Goal: Feedback & Contribution: Leave review/rating

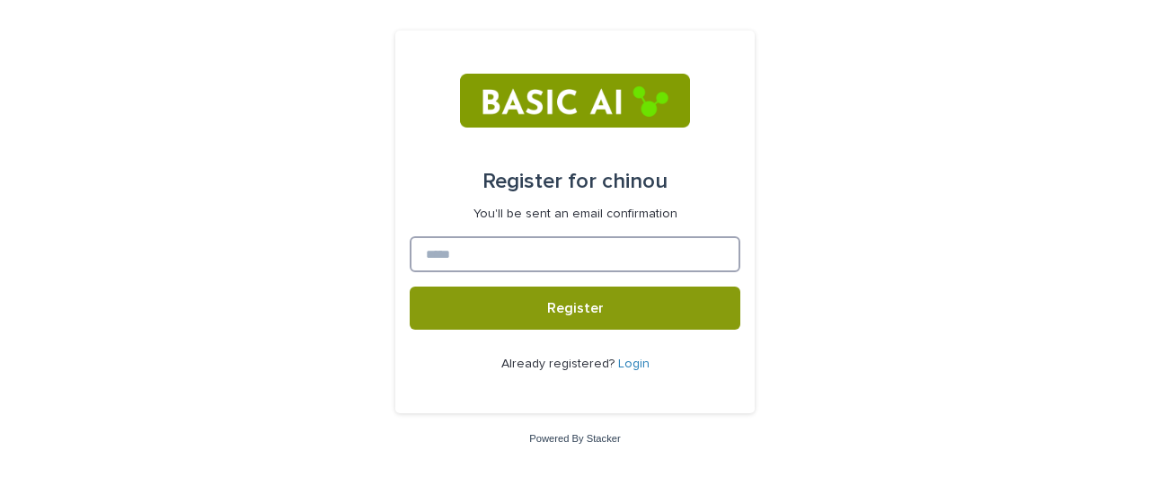
click at [519, 242] on input at bounding box center [575, 254] width 331 height 36
paste input "**********"
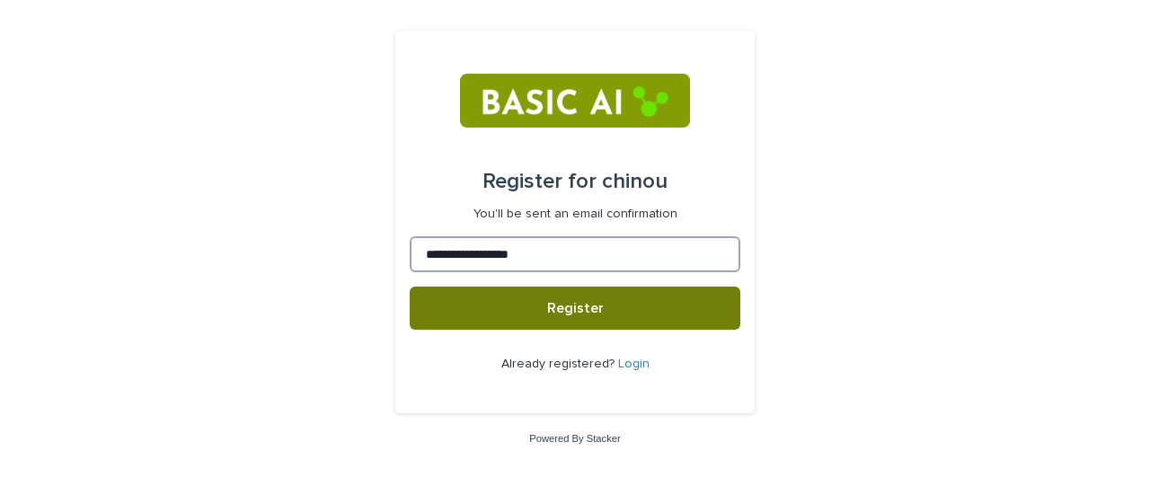
type input "**********"
click at [523, 295] on button "Register" at bounding box center [575, 308] width 331 height 43
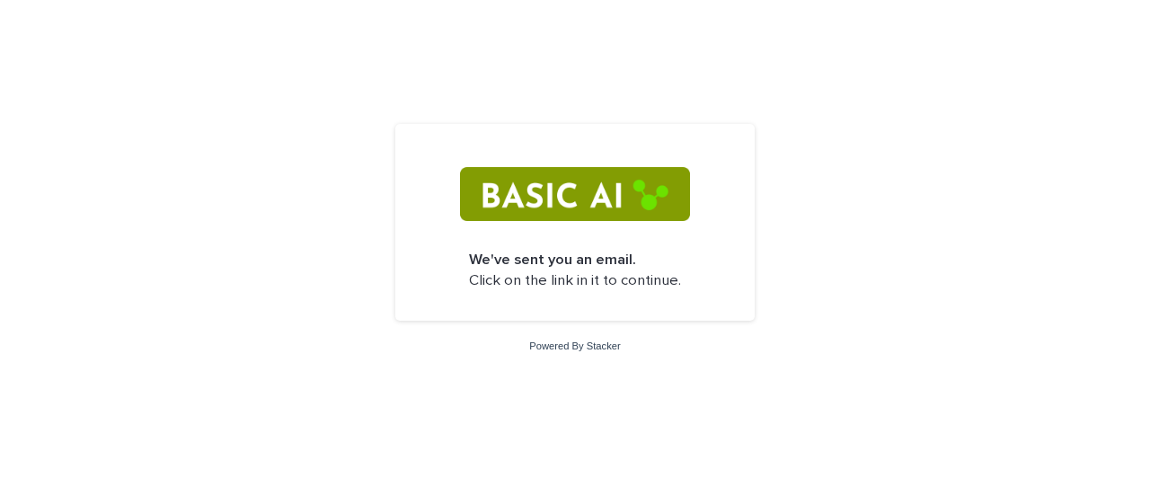
click at [602, 278] on p "We've sent you an email. Click on the link in it to continue." at bounding box center [575, 271] width 212 height 42
click at [611, 216] on img at bounding box center [574, 194] width 229 height 54
click at [587, 209] on img at bounding box center [574, 194] width 229 height 54
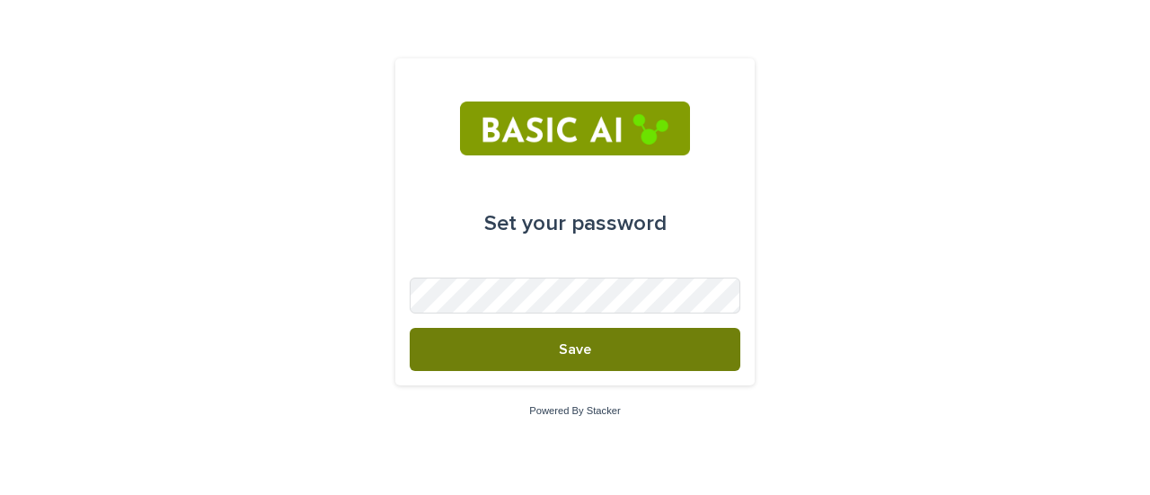
click at [542, 340] on button "Save" at bounding box center [575, 349] width 331 height 43
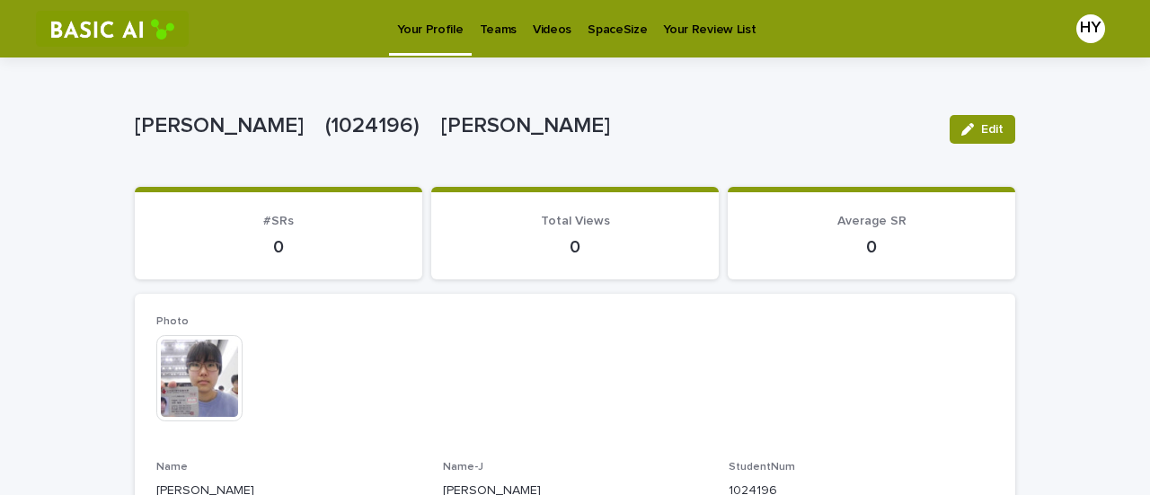
click at [536, 25] on p "Videos" at bounding box center [552, 19] width 39 height 38
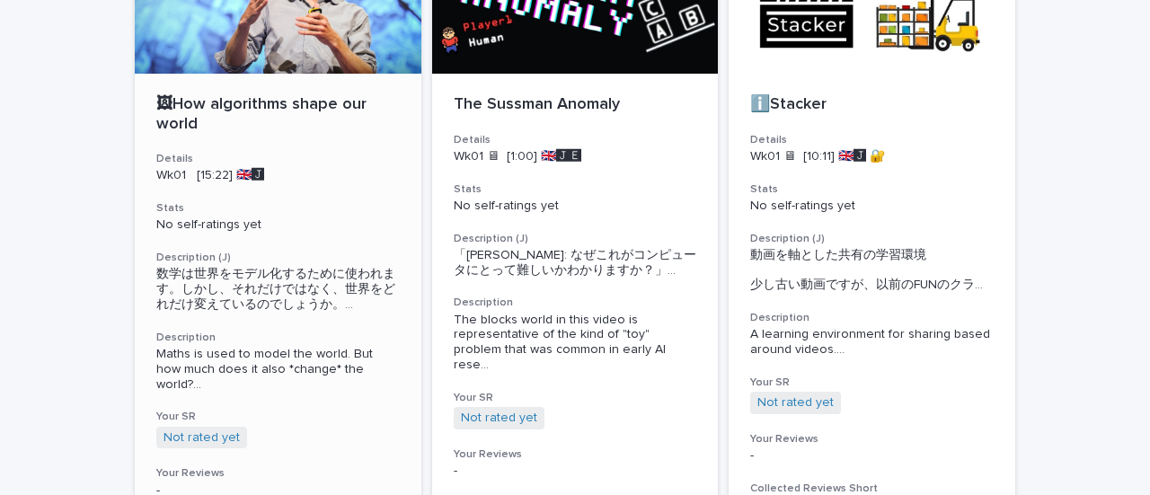
scroll to position [238, 0]
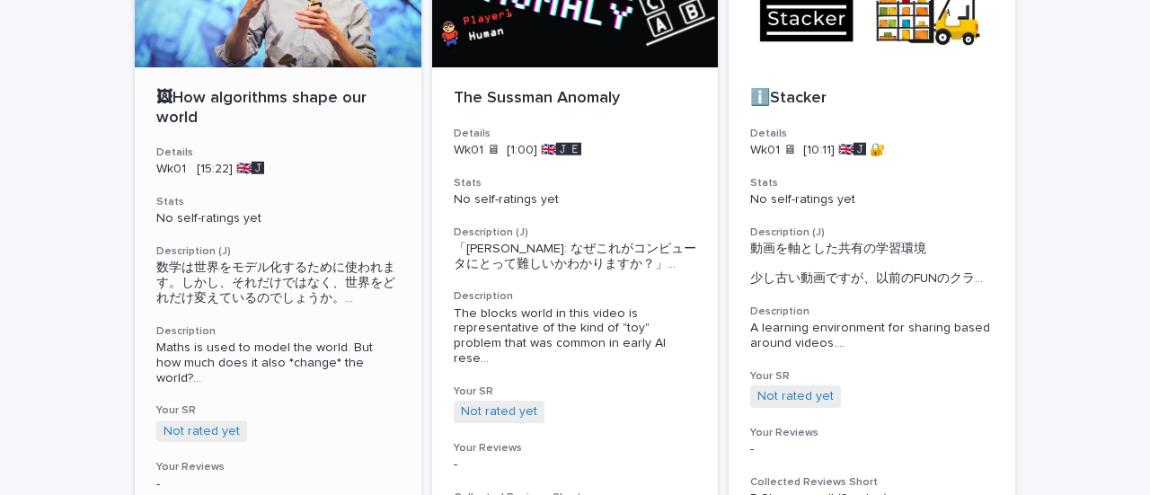
click at [304, 98] on p "🖼How algorithms shape our world" at bounding box center [277, 108] width 243 height 39
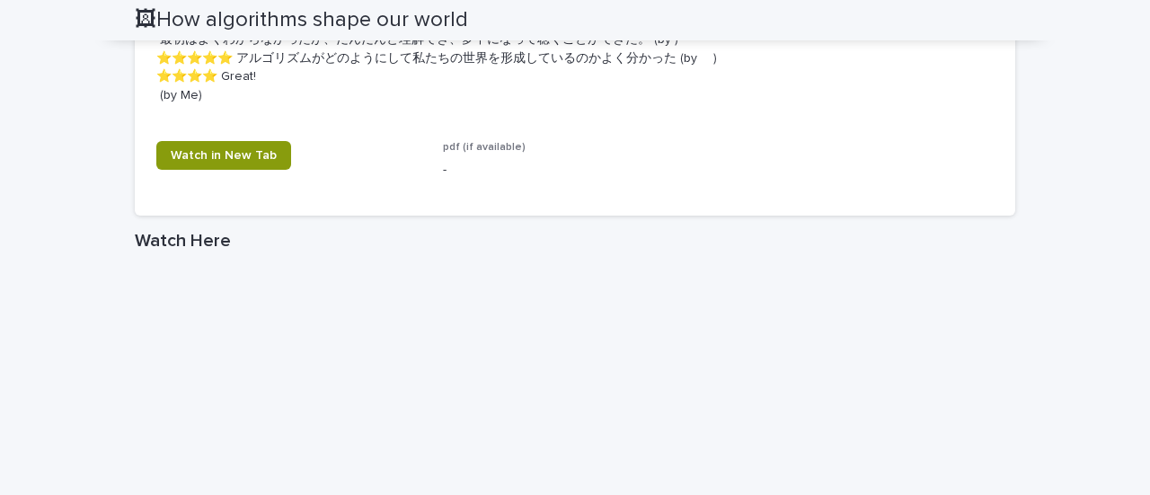
scroll to position [1099, 0]
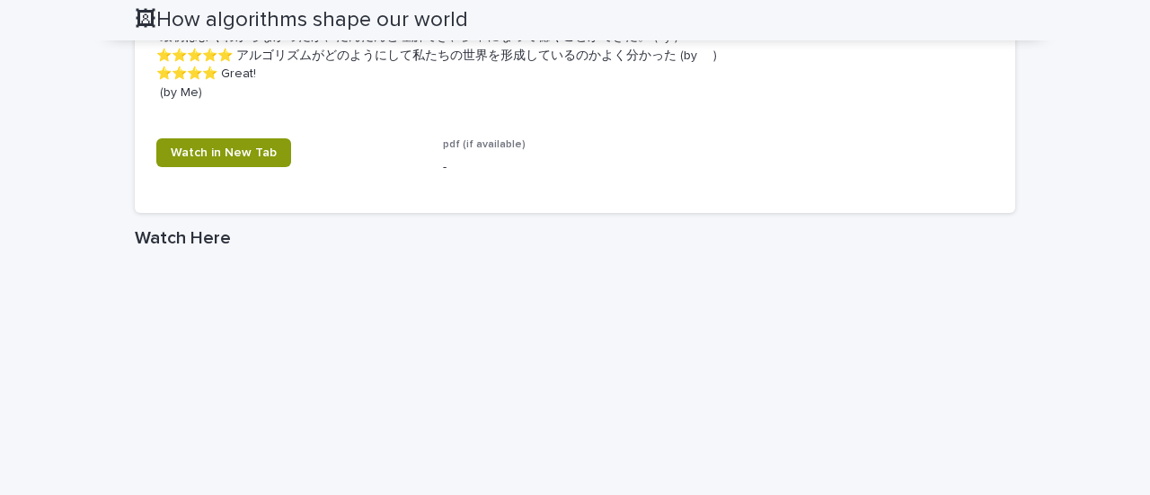
click at [82, 305] on div "Loading... Saving… Loading... Saving… 🖼How algorithms shape our world 🖼How algo…" at bounding box center [575, 52] width 1150 height 2189
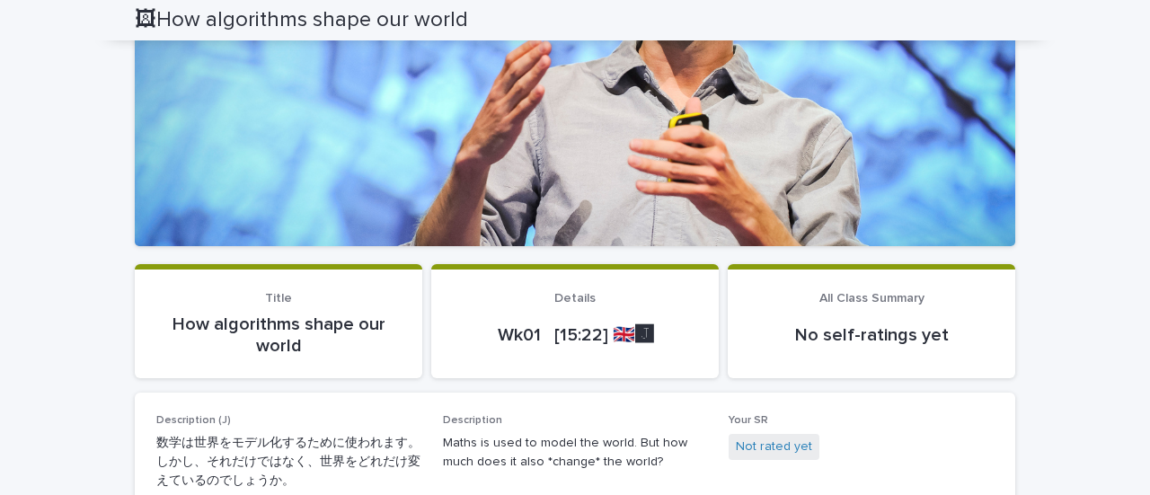
scroll to position [0, 0]
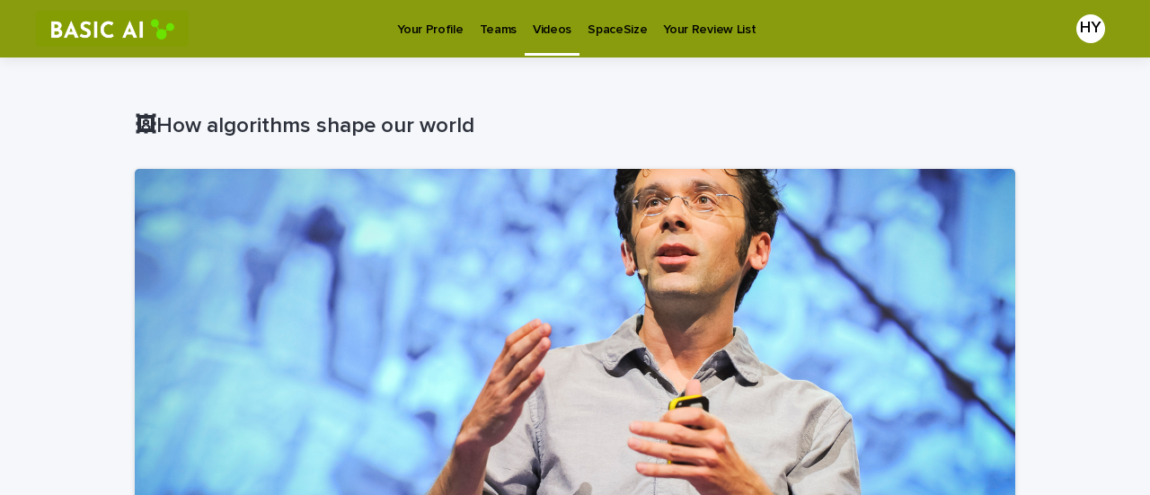
click at [541, 48] on link "Videos" at bounding box center [552, 26] width 55 height 53
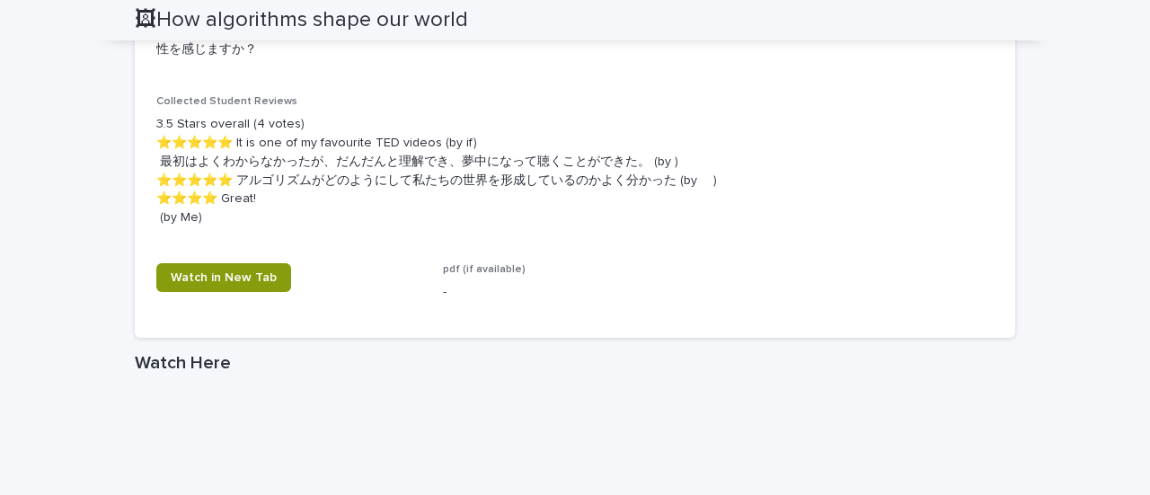
scroll to position [981, 0]
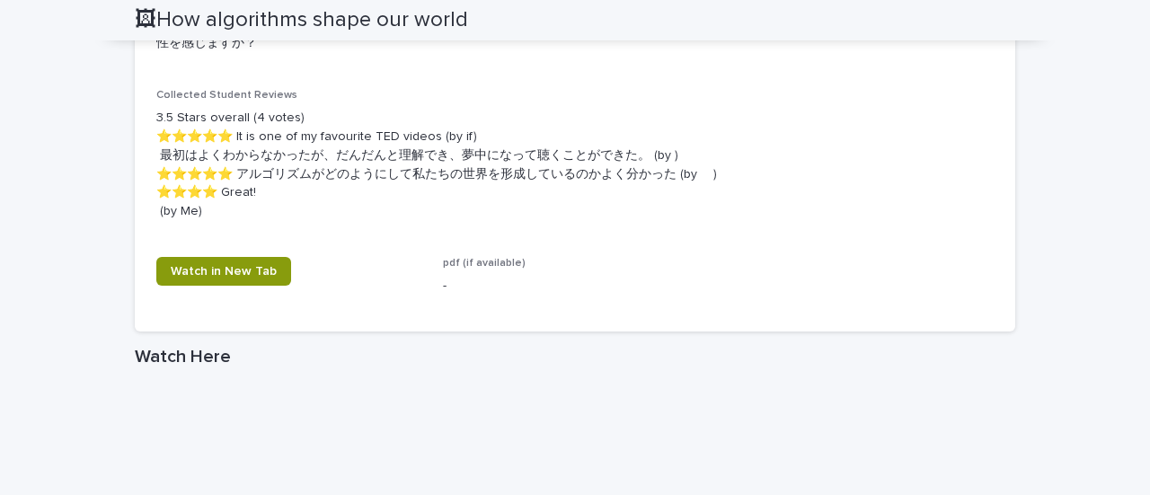
click at [77, 351] on div "Loading... Saving… Loading... Saving… 🖼How algorithms shape our world 🖼How algo…" at bounding box center [575, 171] width 1150 height 2189
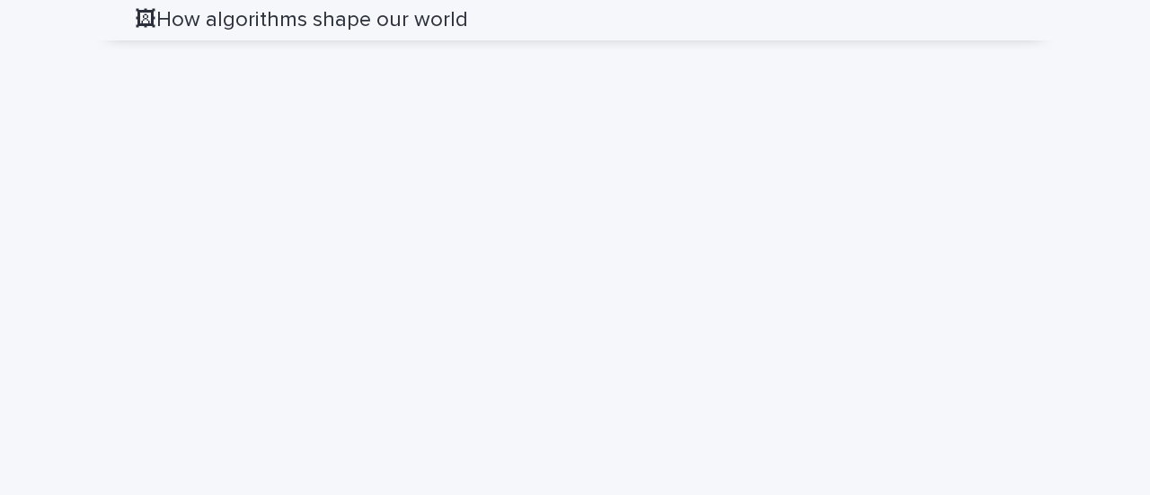
scroll to position [1357, 0]
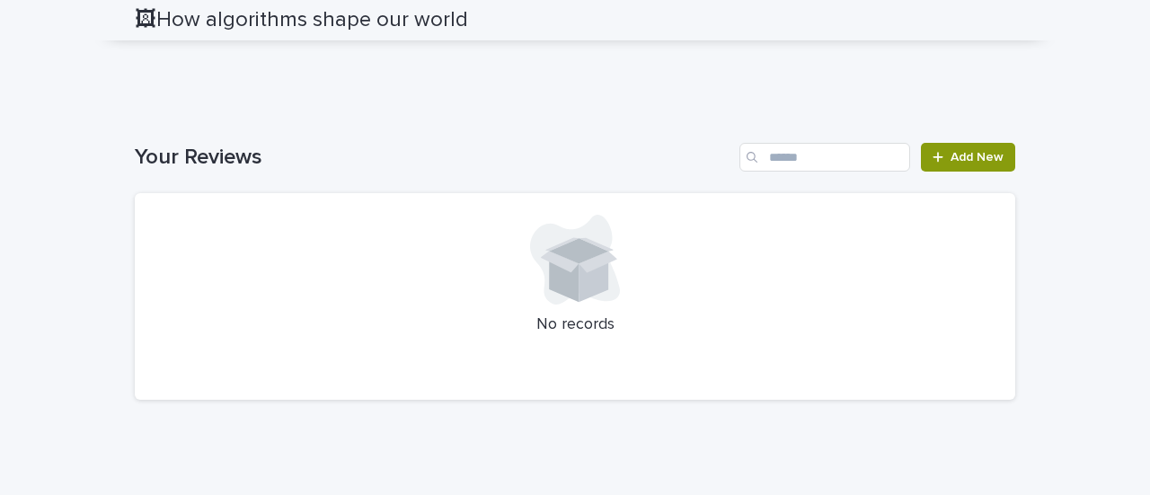
scroll to position [2007, 0]
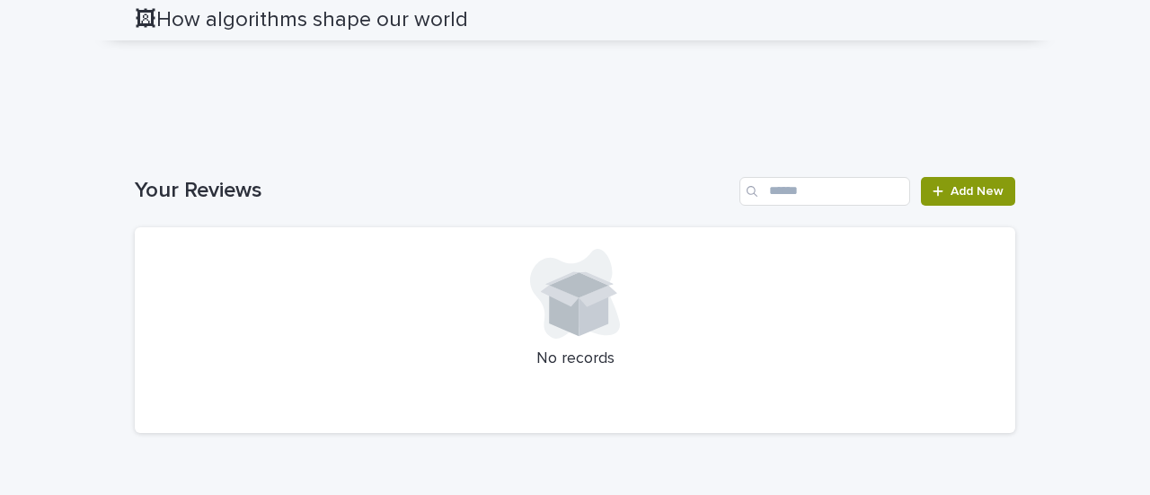
click at [717, 339] on div at bounding box center [574, 294] width 837 height 90
click at [957, 198] on span "Add New" at bounding box center [976, 191] width 53 height 13
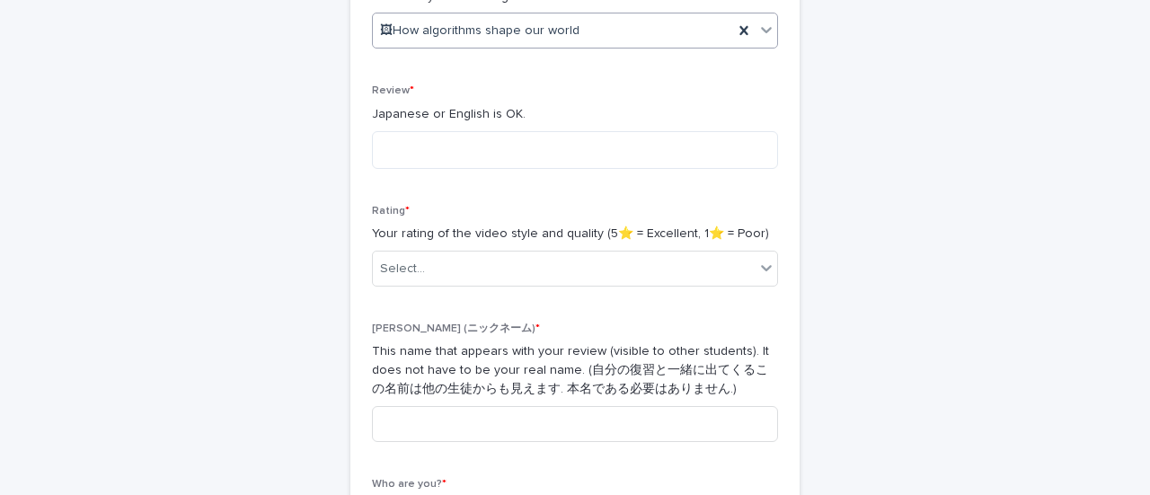
scroll to position [358, 0]
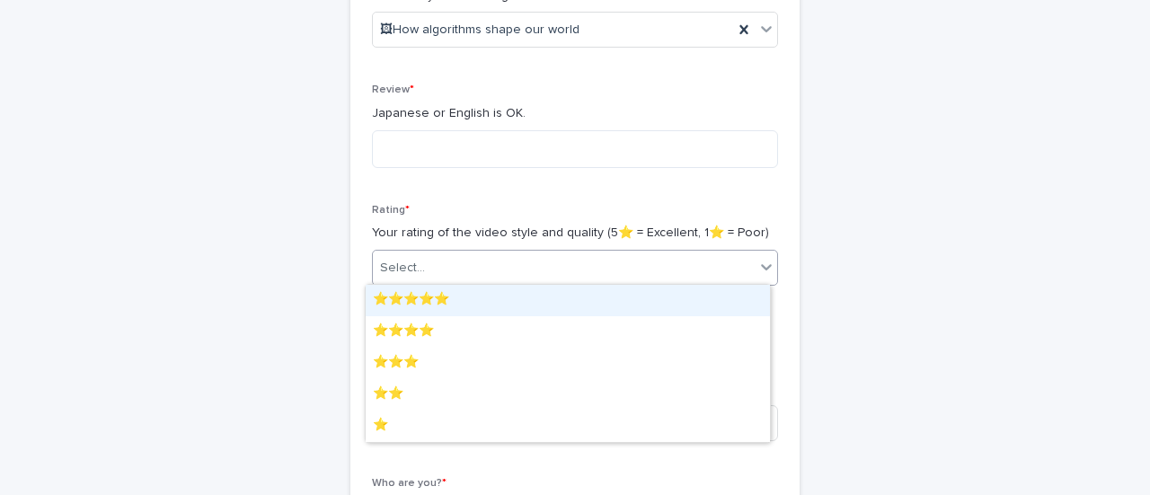
click at [542, 265] on div "Select..." at bounding box center [564, 268] width 382 height 30
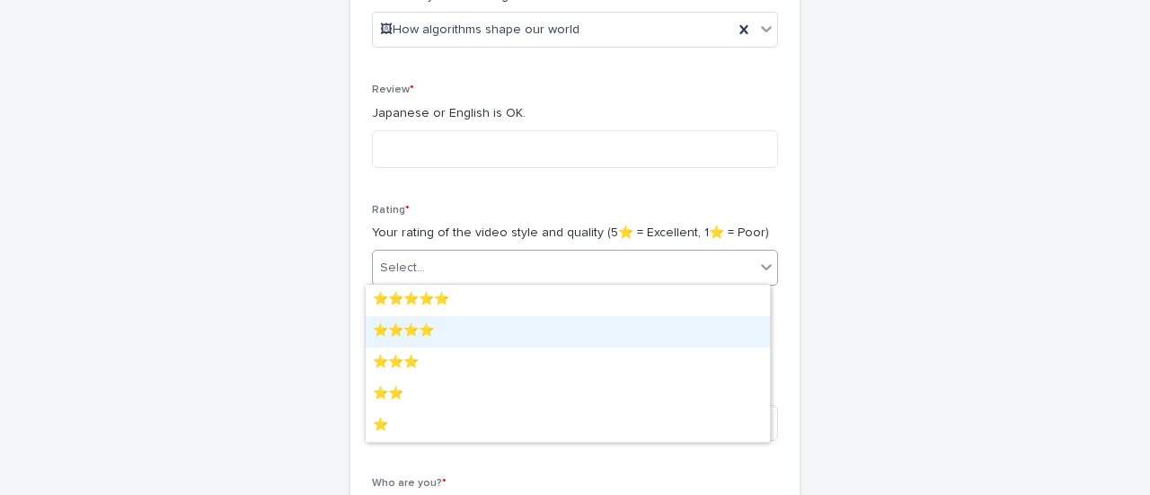
click at [402, 334] on div "⭐️⭐️⭐️⭐️" at bounding box center [568, 331] width 404 height 31
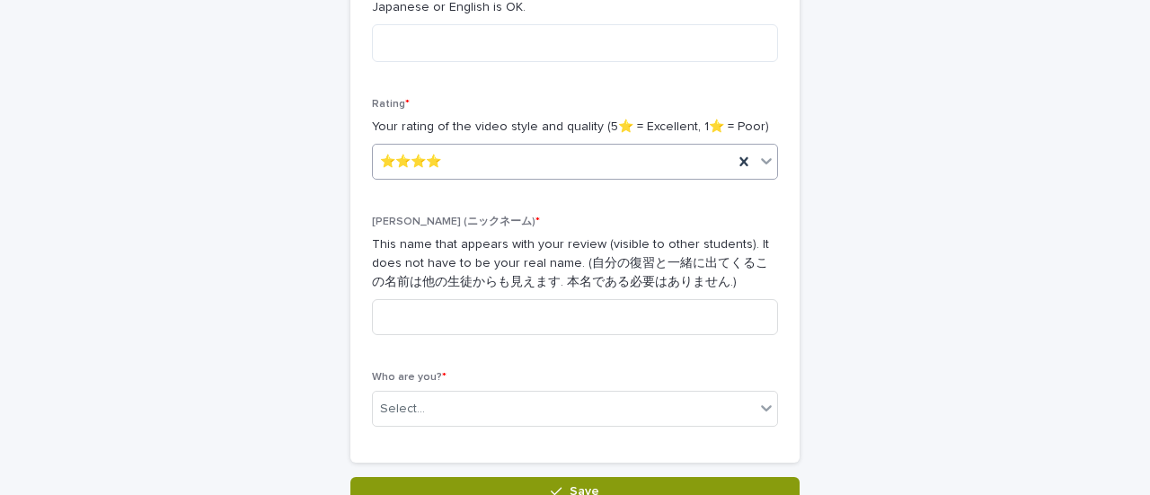
scroll to position [481, 0]
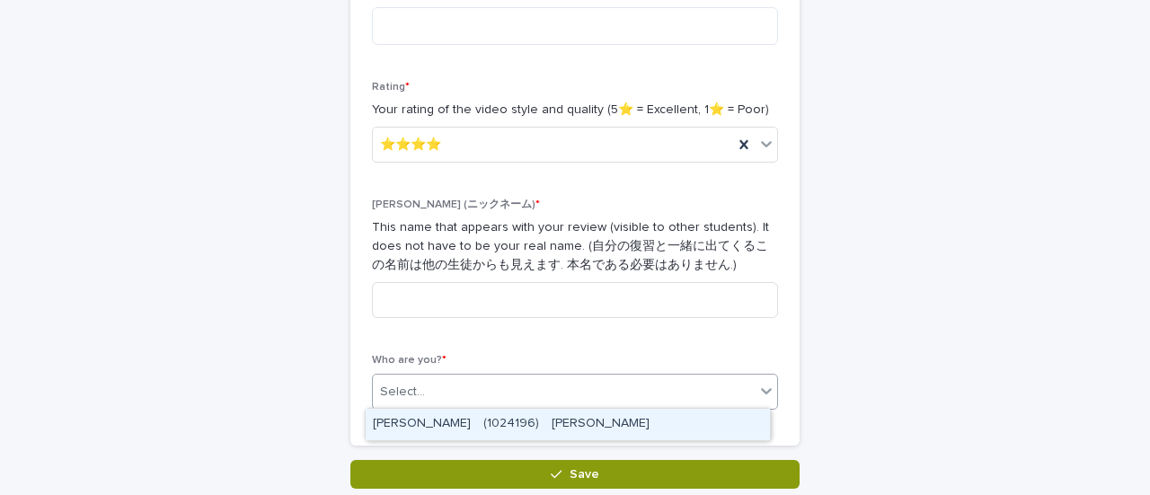
click at [406, 389] on div "Select..." at bounding box center [402, 392] width 45 height 19
click at [417, 414] on div "[PERSON_NAME]　(1024196)　[PERSON_NAME]" at bounding box center [568, 424] width 404 height 31
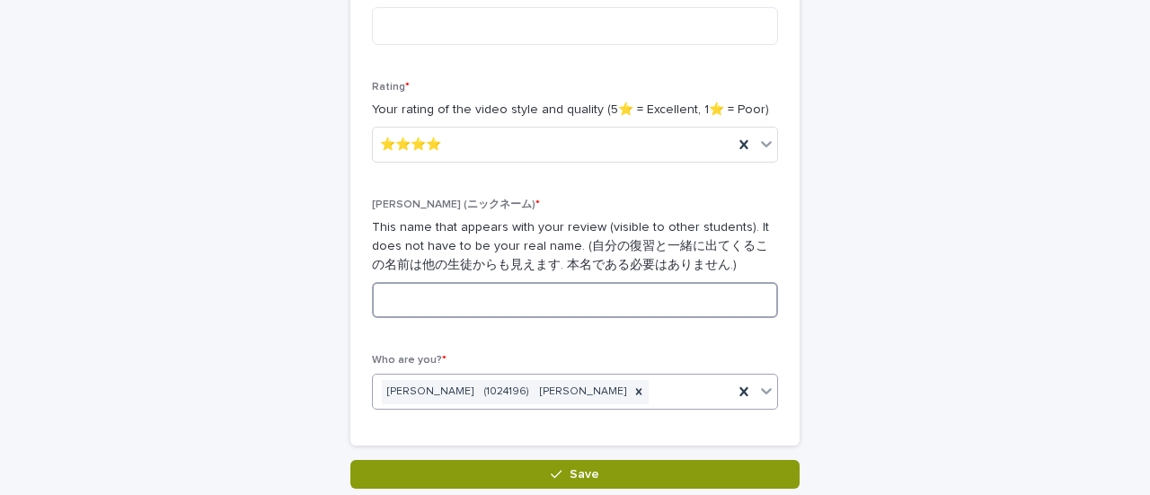
click at [424, 299] on input at bounding box center [575, 300] width 406 height 36
type input "*"
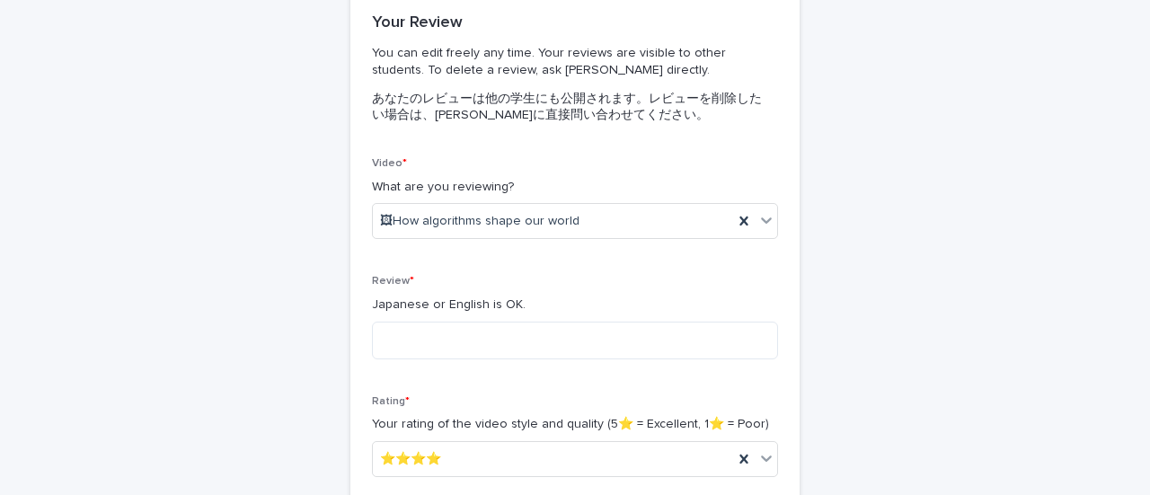
scroll to position [166, 0]
type input "*"
click at [405, 340] on textarea at bounding box center [575, 341] width 406 height 38
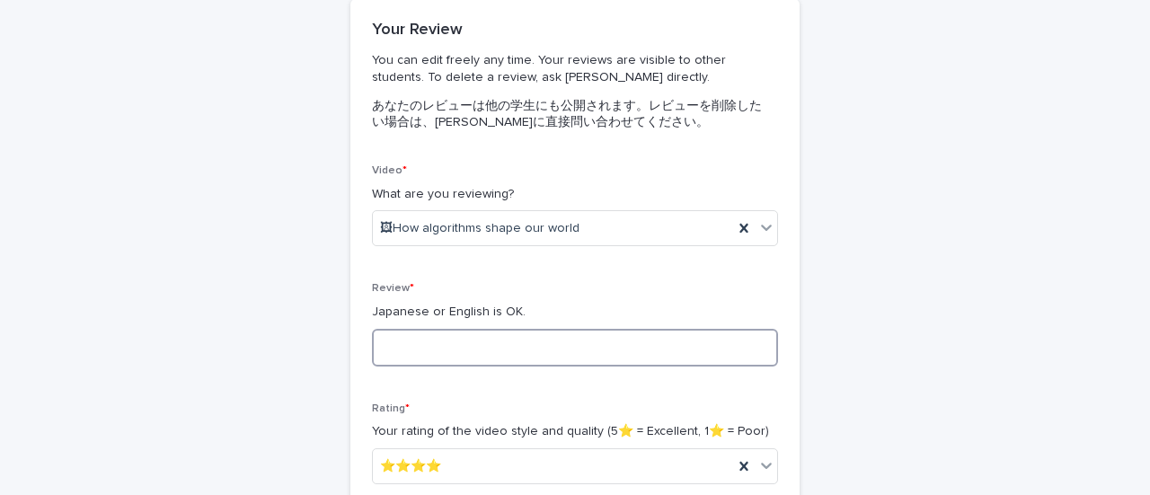
scroll to position [159, 0]
type textarea "*"
type textarea "**********"
click at [426, 331] on textarea "**********" at bounding box center [575, 349] width 406 height 38
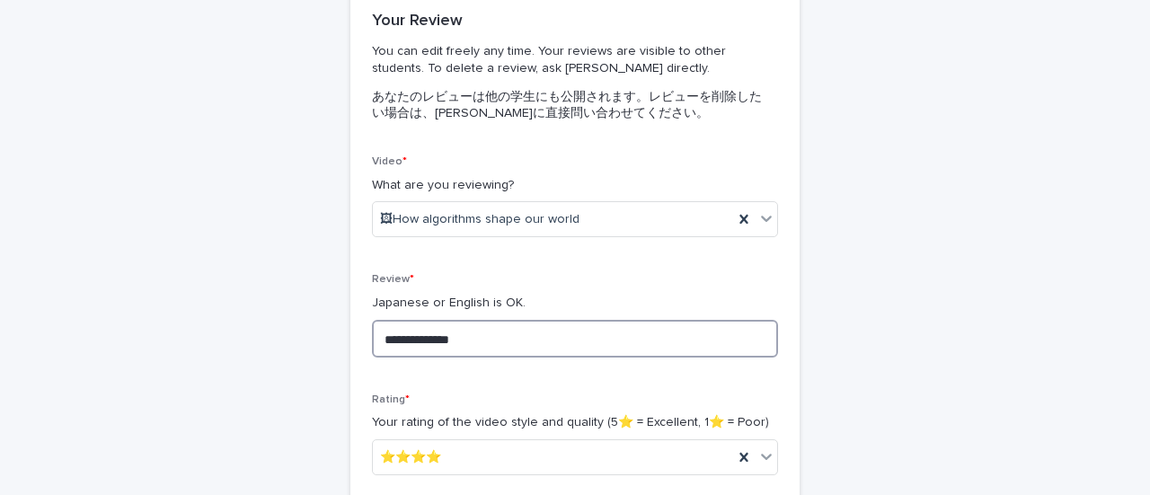
scroll to position [170, 0]
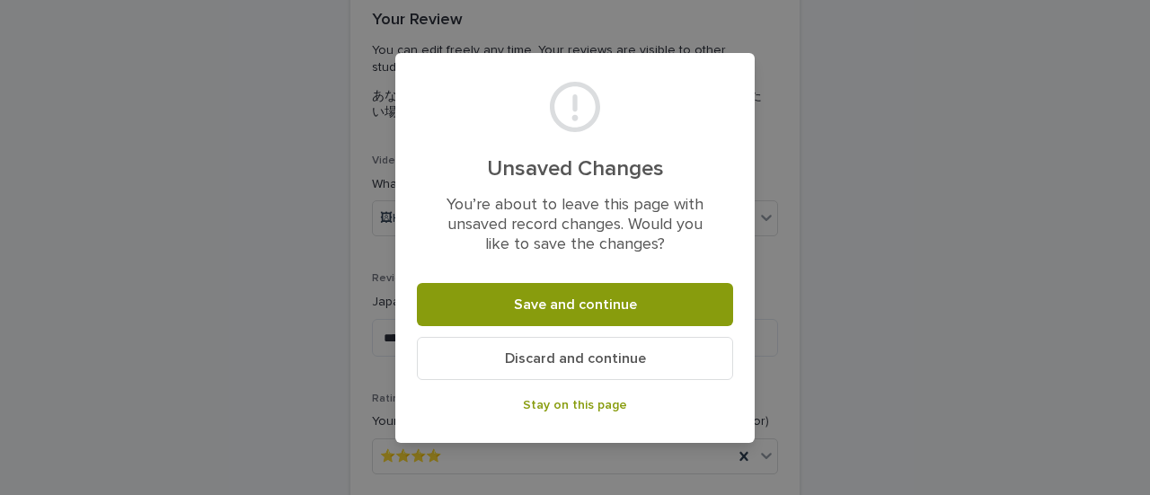
click at [505, 361] on span "Discard and continue" at bounding box center [575, 358] width 141 height 14
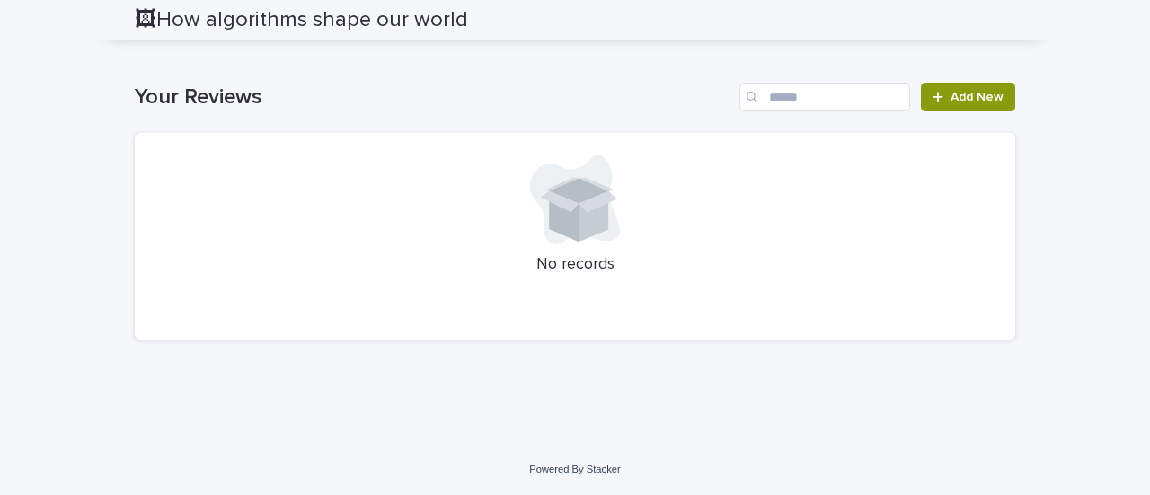
scroll to position [3157, 0]
click at [932, 103] on icon at bounding box center [937, 97] width 11 height 13
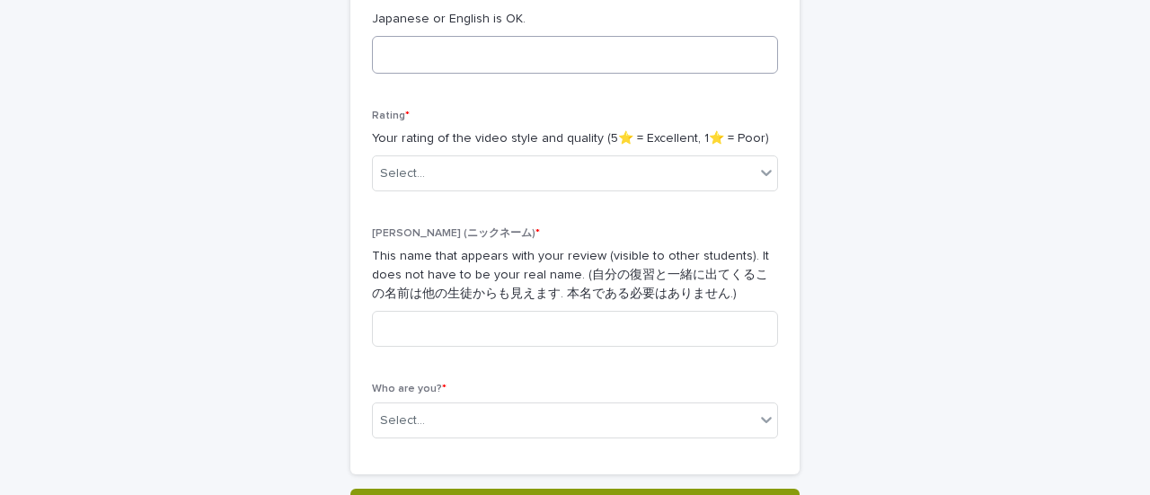
scroll to position [455, 0]
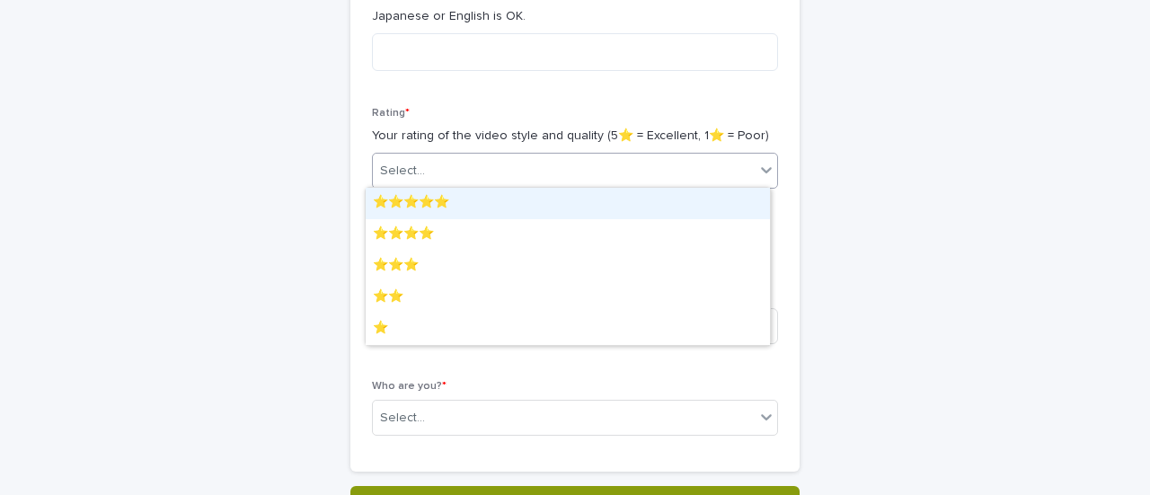
click at [469, 173] on div "Select..." at bounding box center [564, 171] width 382 height 30
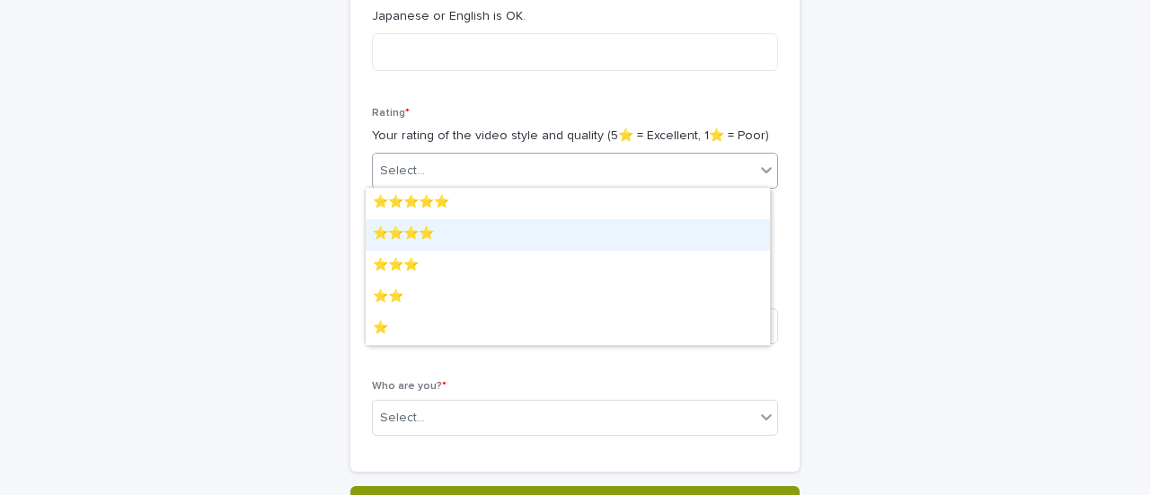
click at [432, 221] on div "⭐️⭐️⭐️⭐️" at bounding box center [568, 234] width 404 height 31
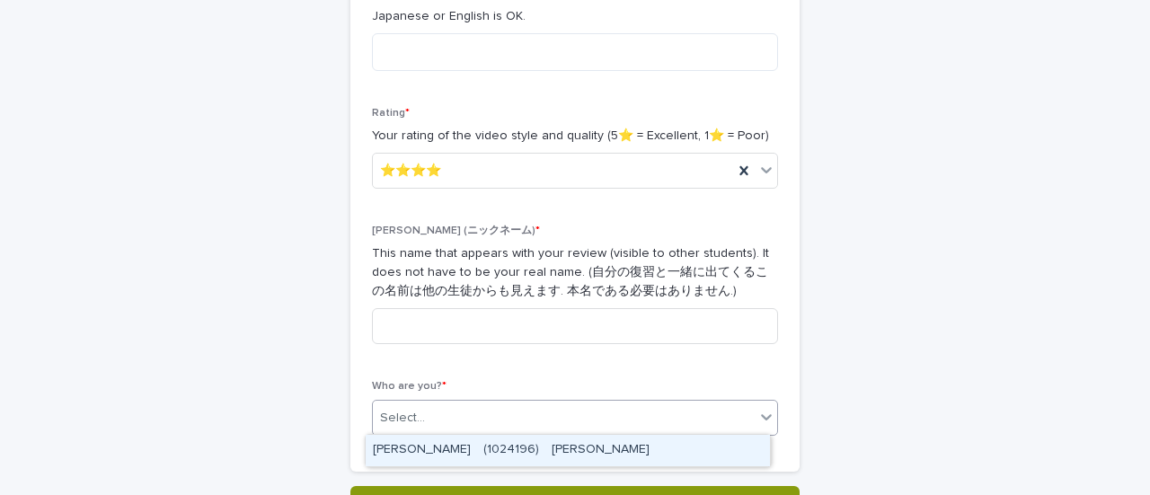
click at [452, 408] on div "Select..." at bounding box center [564, 418] width 382 height 30
click at [443, 463] on div "[PERSON_NAME]　(1024196)　[PERSON_NAME]" at bounding box center [568, 450] width 404 height 31
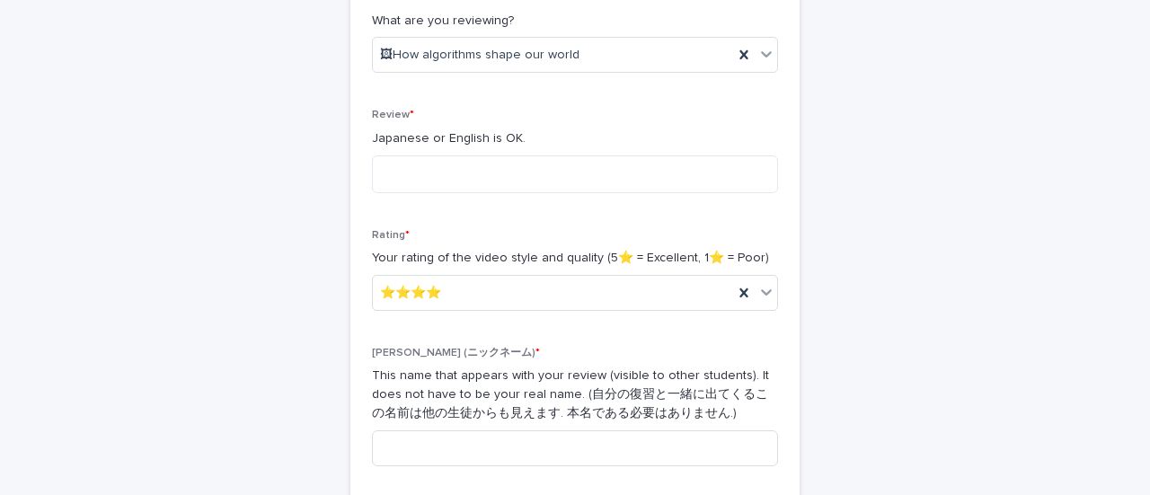
scroll to position [331, 0]
click at [429, 445] on input at bounding box center [575, 450] width 406 height 36
type input "*"
click at [395, 163] on textarea at bounding box center [575, 176] width 406 height 38
type textarea "*"
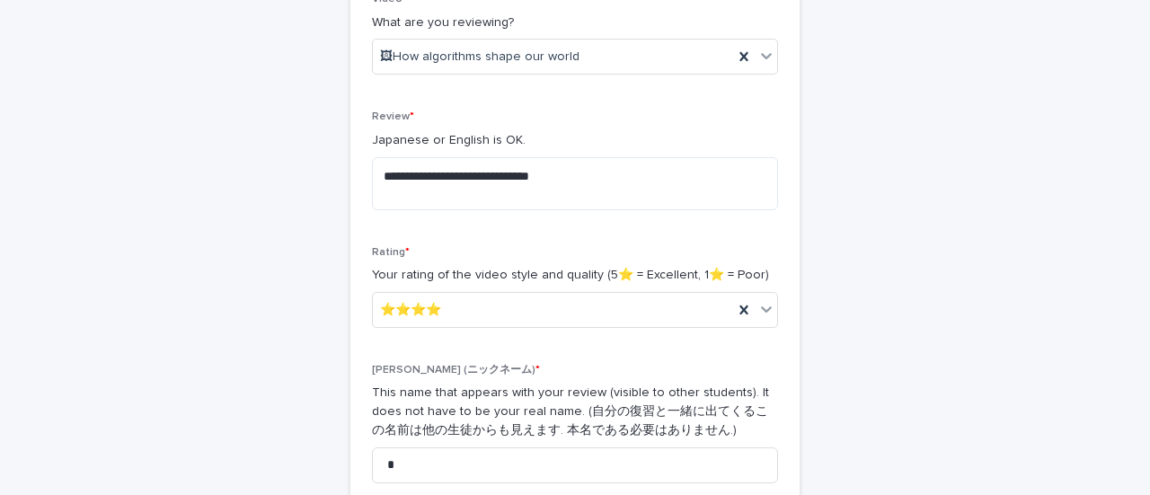
click at [883, 325] on div "**********" at bounding box center [575, 190] width 880 height 928
click at [696, 202] on textarea "**********" at bounding box center [575, 183] width 406 height 53
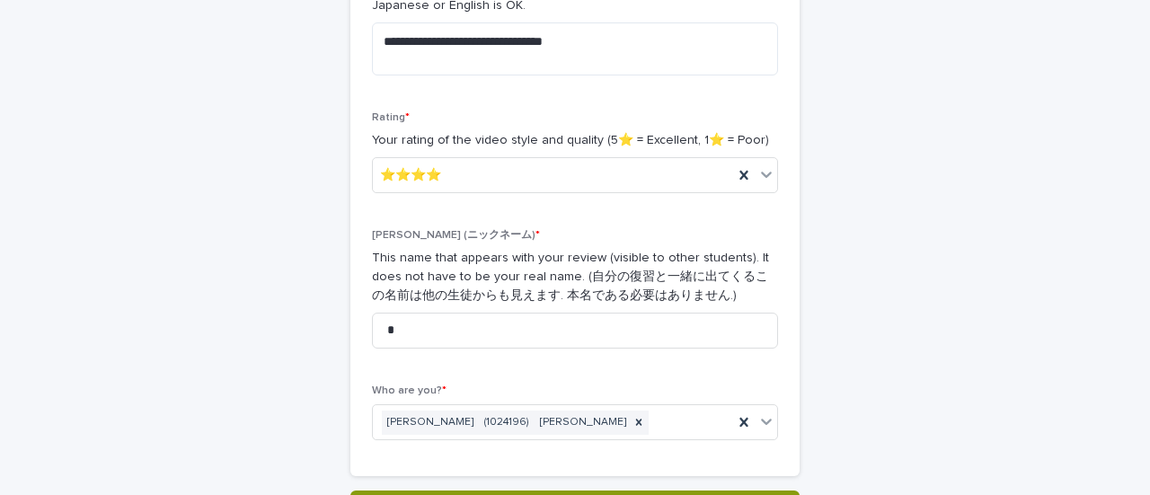
scroll to position [392, 0]
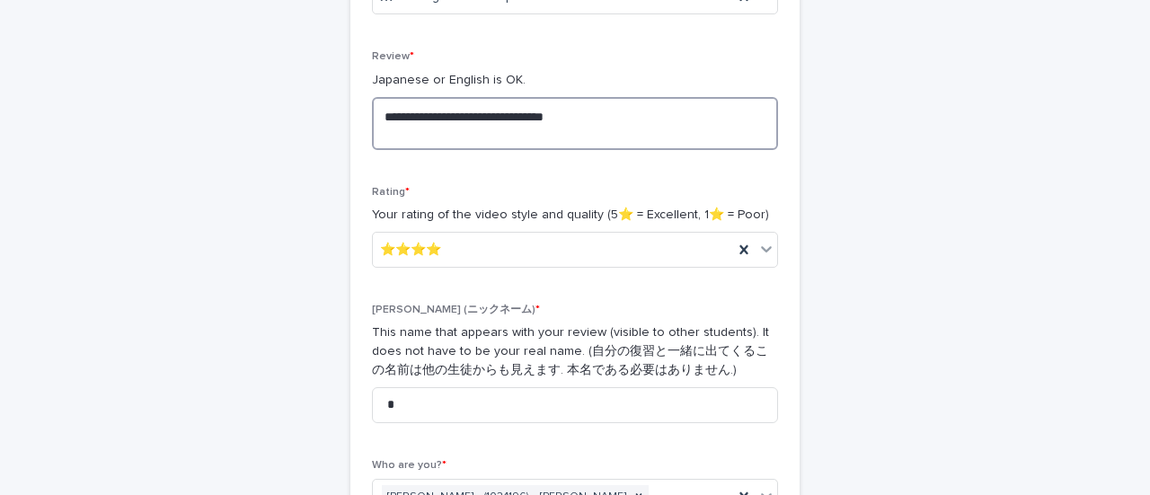
click at [500, 132] on textarea "**********" at bounding box center [575, 123] width 406 height 53
click at [548, 132] on textarea "**********" at bounding box center [575, 123] width 406 height 53
drag, startPoint x: 548, startPoint y: 132, endPoint x: 301, endPoint y: 74, distance: 253.8
click at [301, 74] on div "**********" at bounding box center [575, 130] width 880 height 928
type textarea "**********"
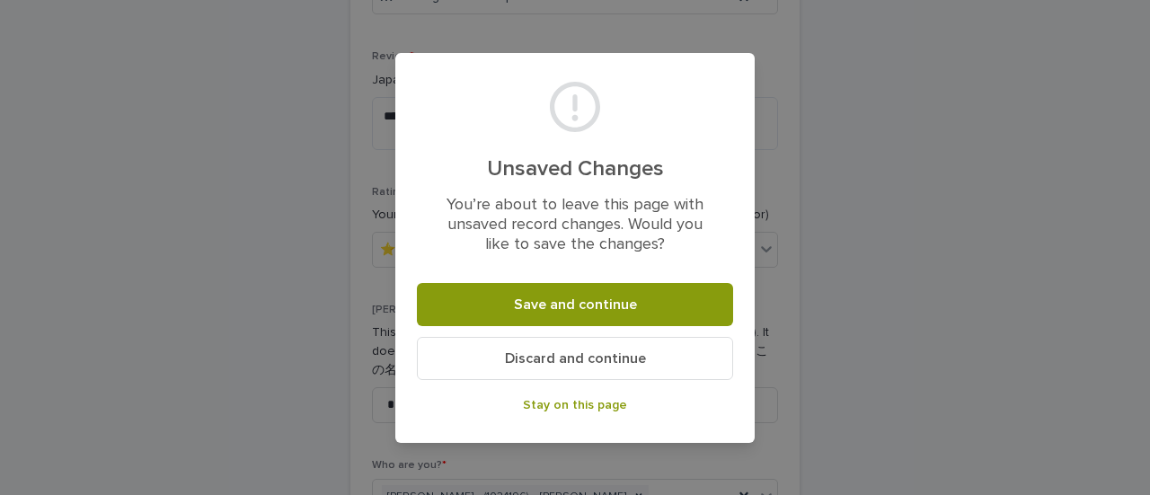
click at [480, 366] on button "Discard and continue" at bounding box center [575, 358] width 316 height 43
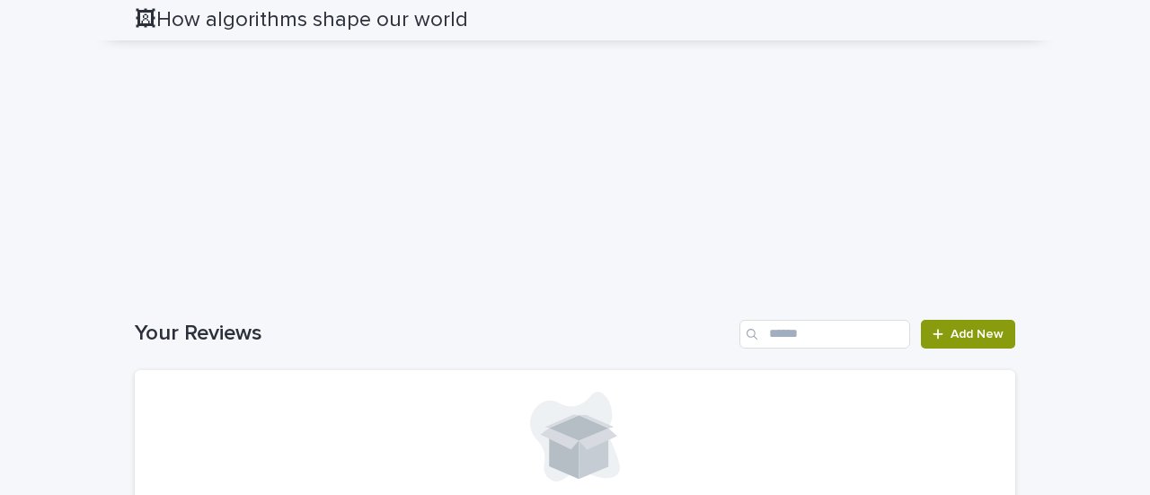
scroll to position [3161, 0]
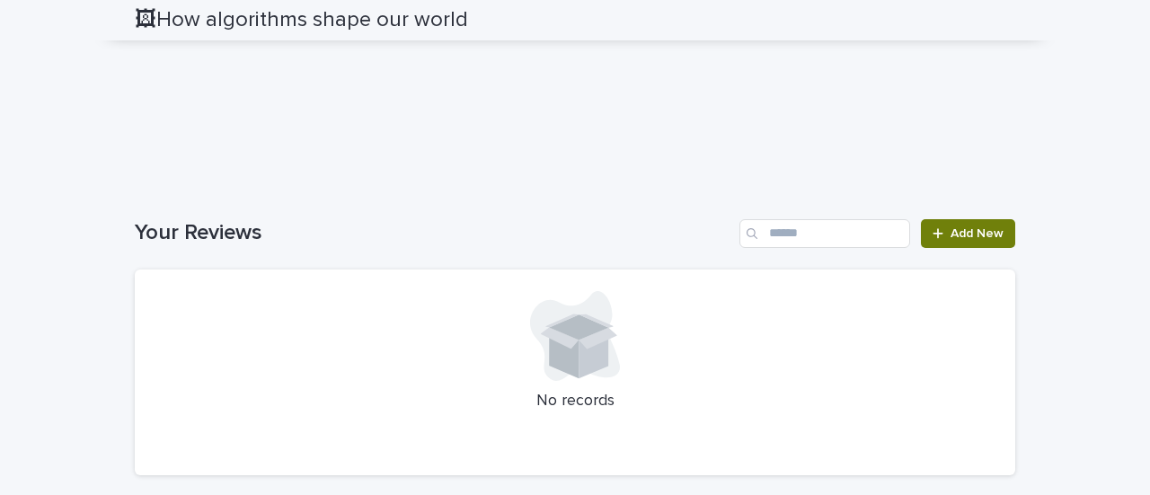
click at [942, 240] on div at bounding box center [941, 233] width 18 height 13
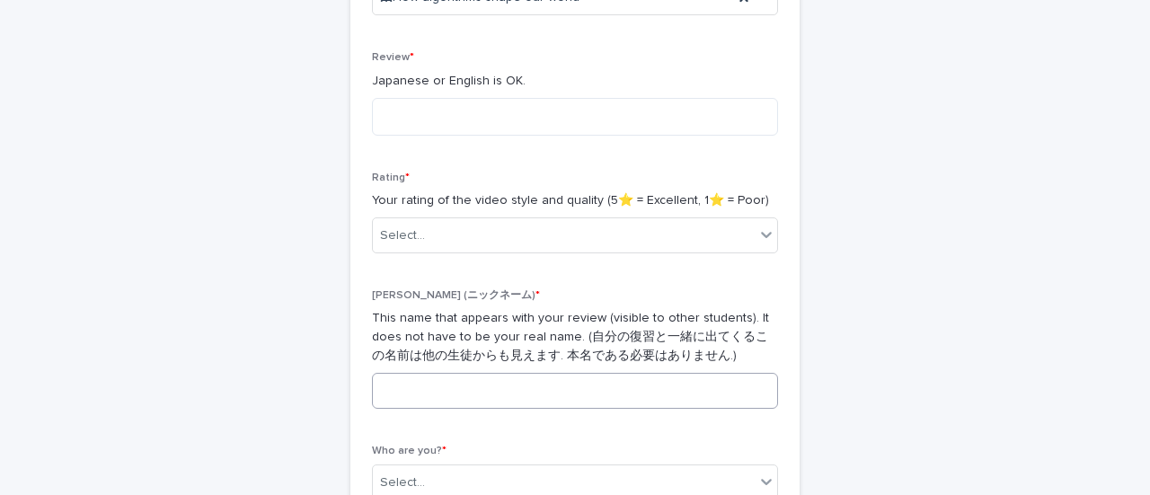
scroll to position [382, 0]
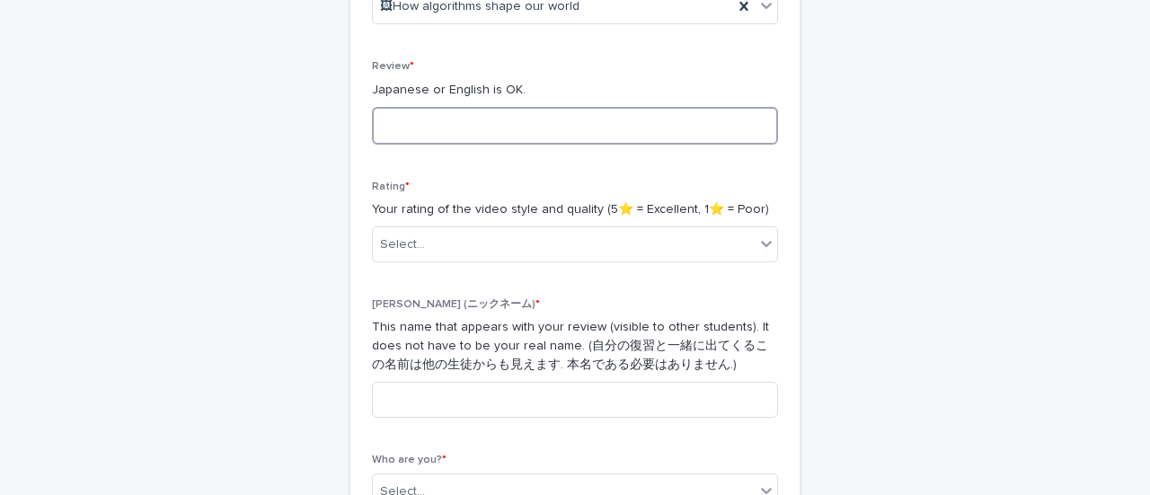
click at [413, 125] on textarea at bounding box center [575, 126] width 406 height 38
paste textarea "**********"
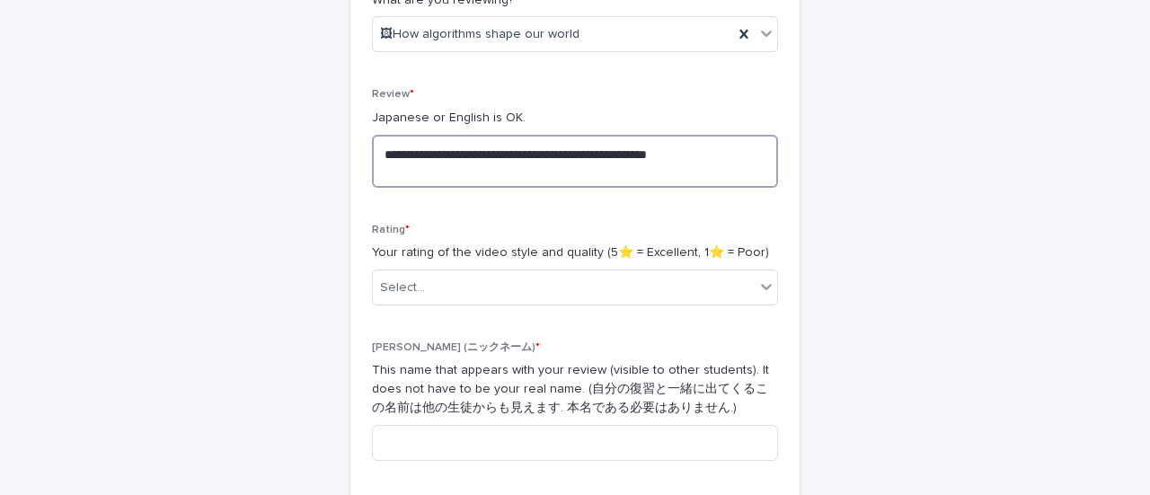
scroll to position [327, 0]
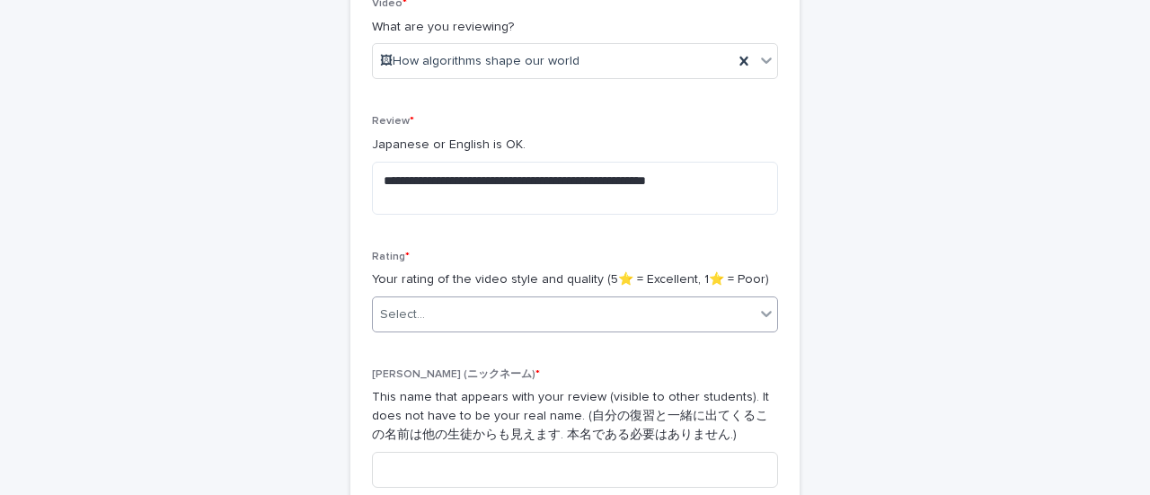
click at [476, 315] on div "Select..." at bounding box center [564, 315] width 382 height 30
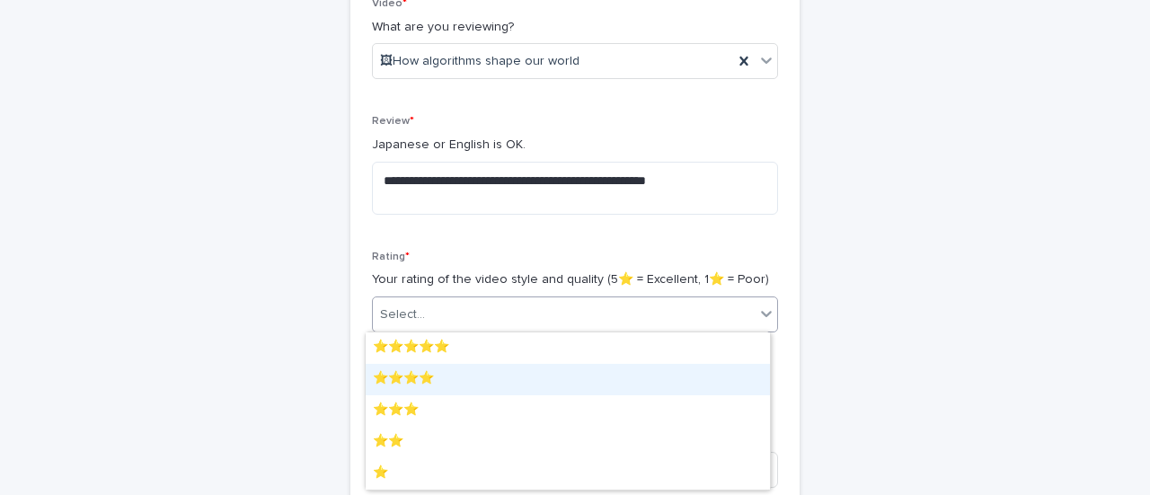
click at [444, 378] on div "⭐️⭐️⭐️⭐️" at bounding box center [568, 379] width 404 height 31
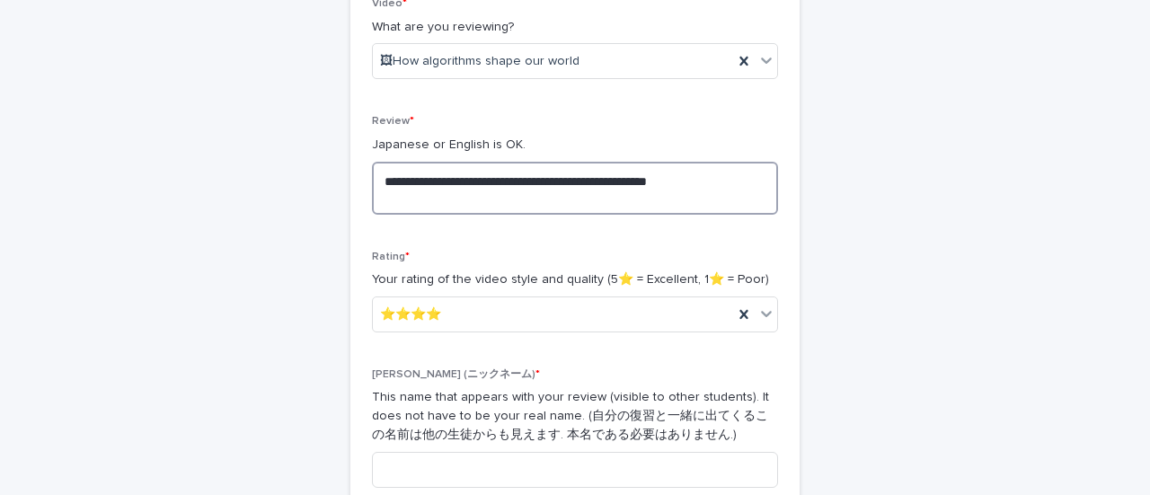
click at [441, 191] on textarea "**********" at bounding box center [575, 188] width 406 height 53
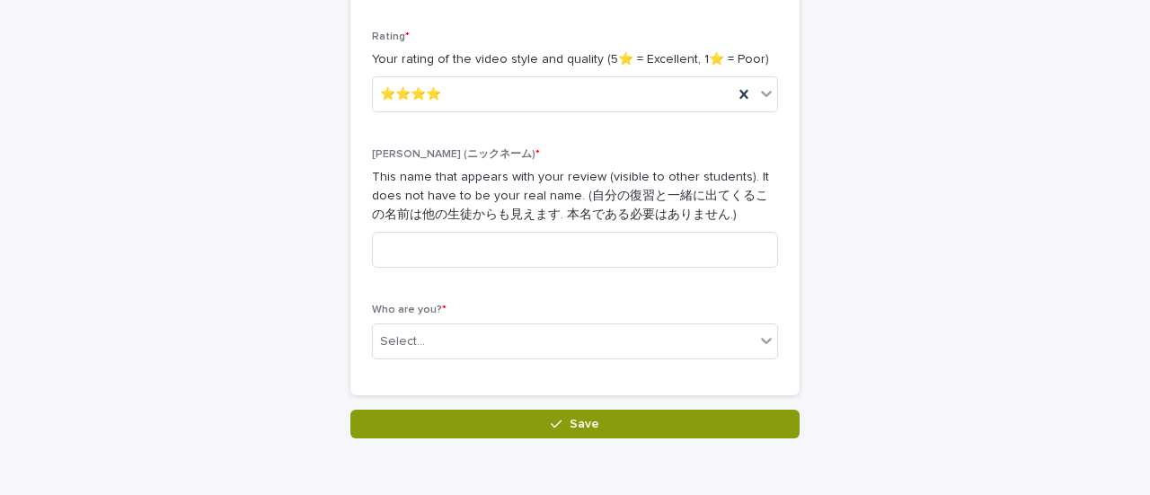
scroll to position [560, 0]
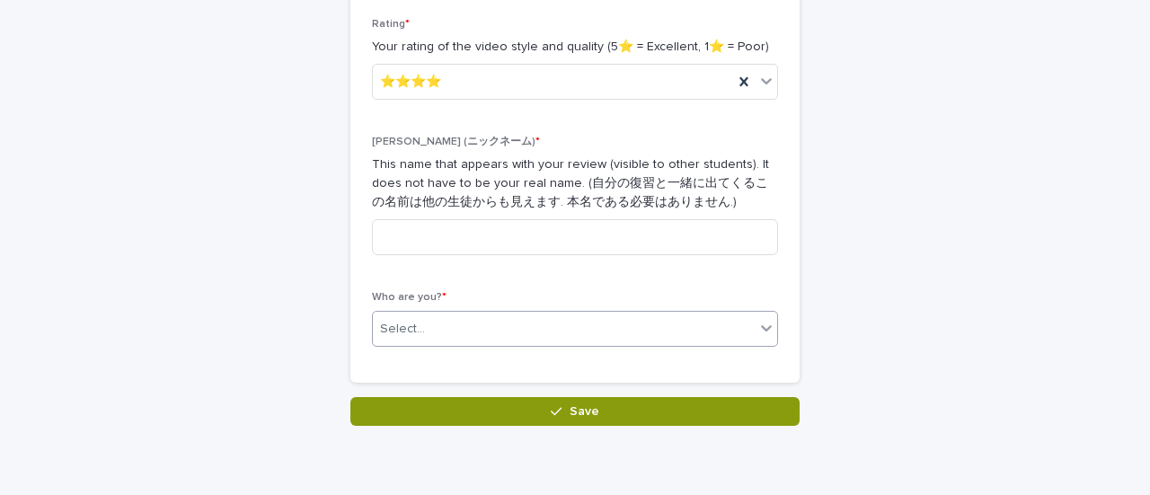
type textarea "**********"
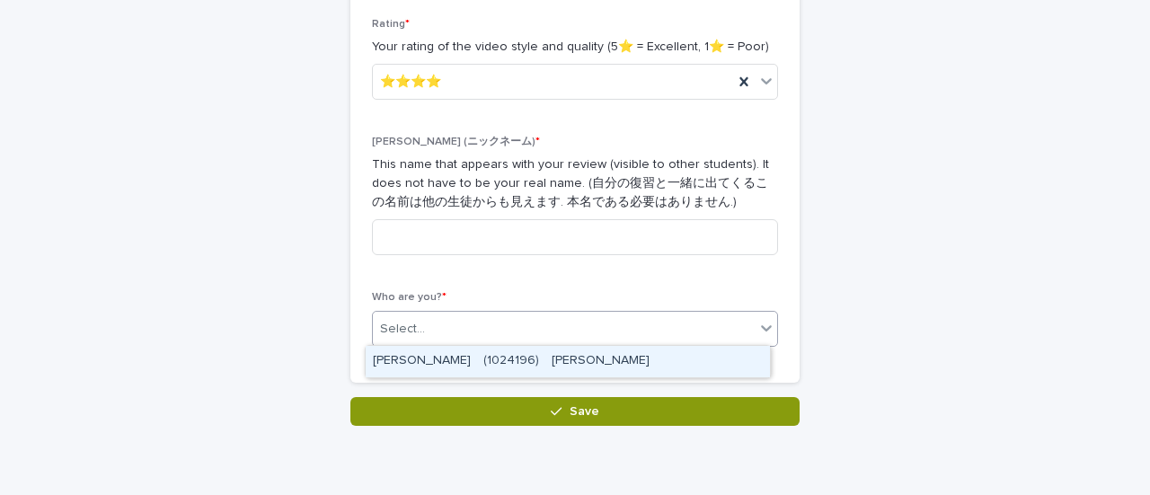
click at [452, 321] on div "Select..." at bounding box center [564, 329] width 382 height 30
click at [442, 363] on div "[PERSON_NAME]　(1024196)　[PERSON_NAME]" at bounding box center [568, 361] width 404 height 31
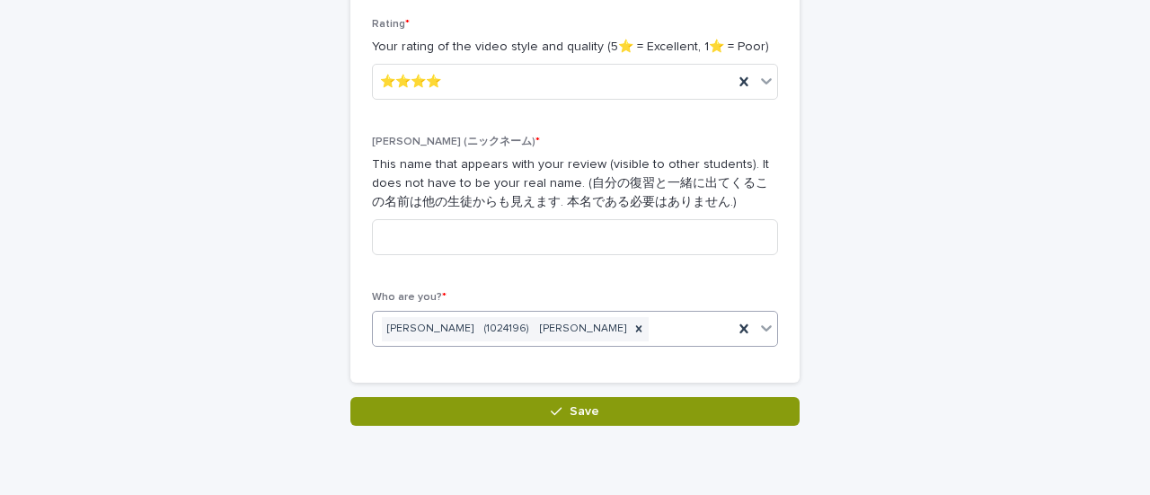
scroll to position [540, 0]
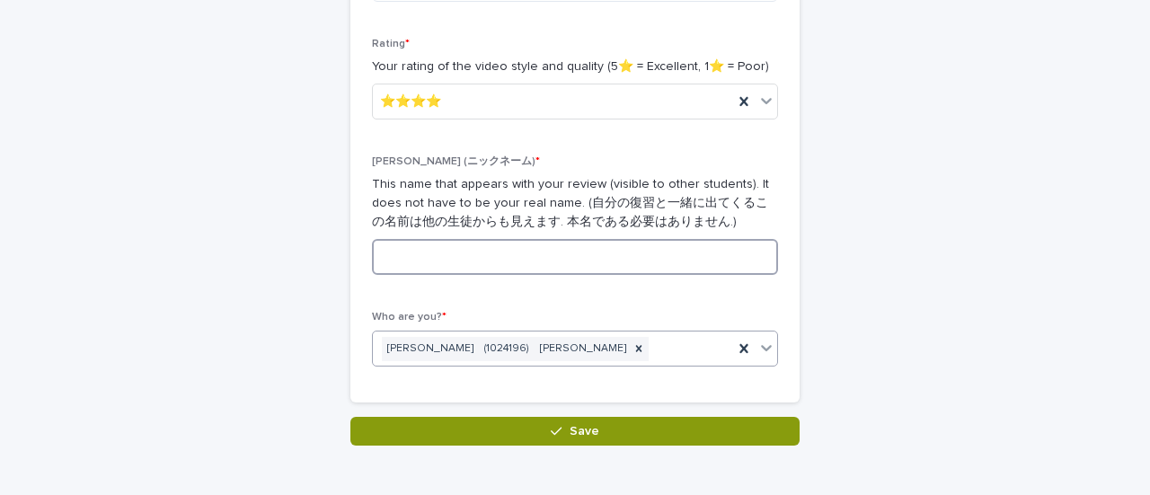
click at [413, 242] on input at bounding box center [575, 257] width 406 height 36
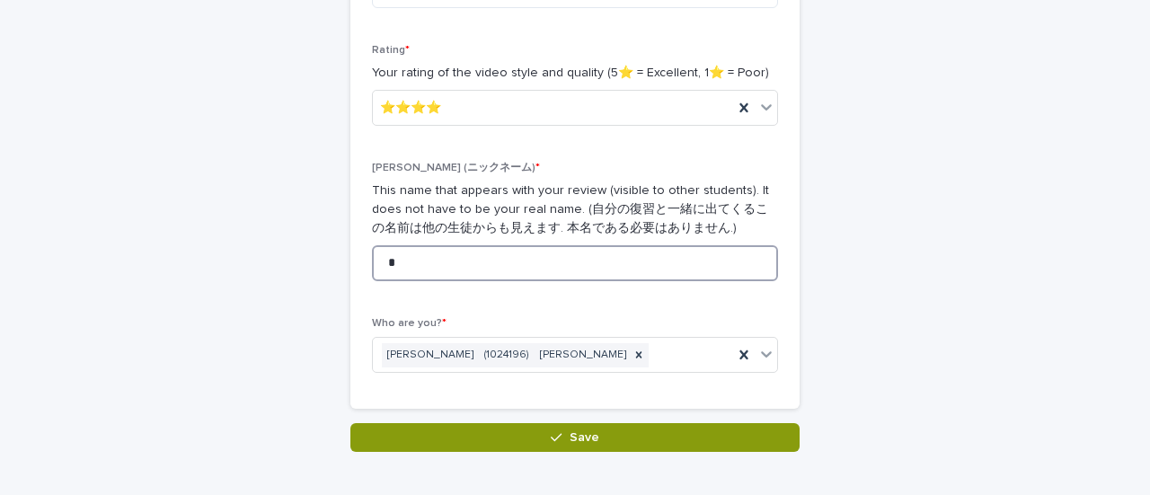
scroll to position [533, 0]
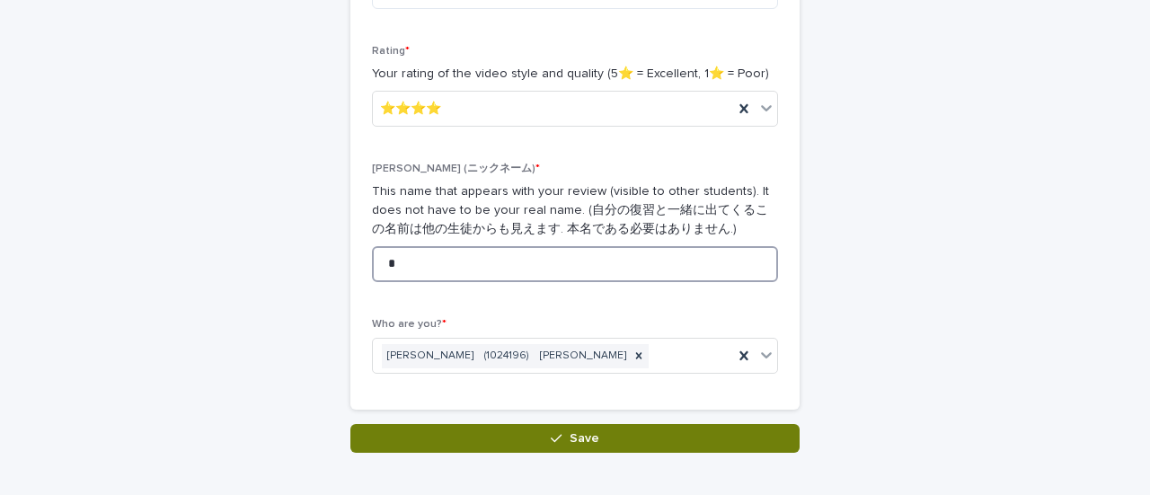
type input "*"
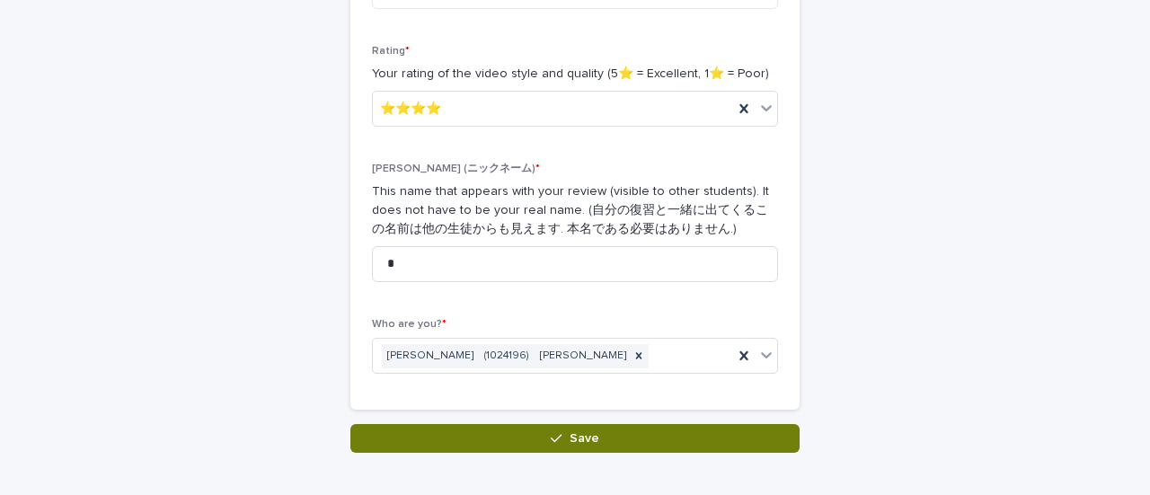
click at [483, 434] on button "Save" at bounding box center [574, 438] width 449 height 29
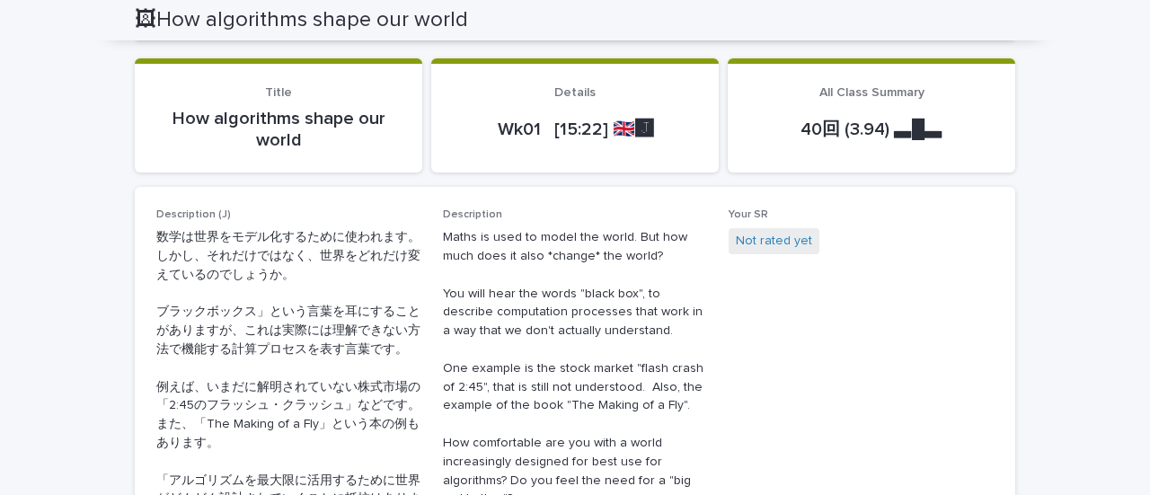
scroll to position [423, 0]
